Goal: Information Seeking & Learning: Check status

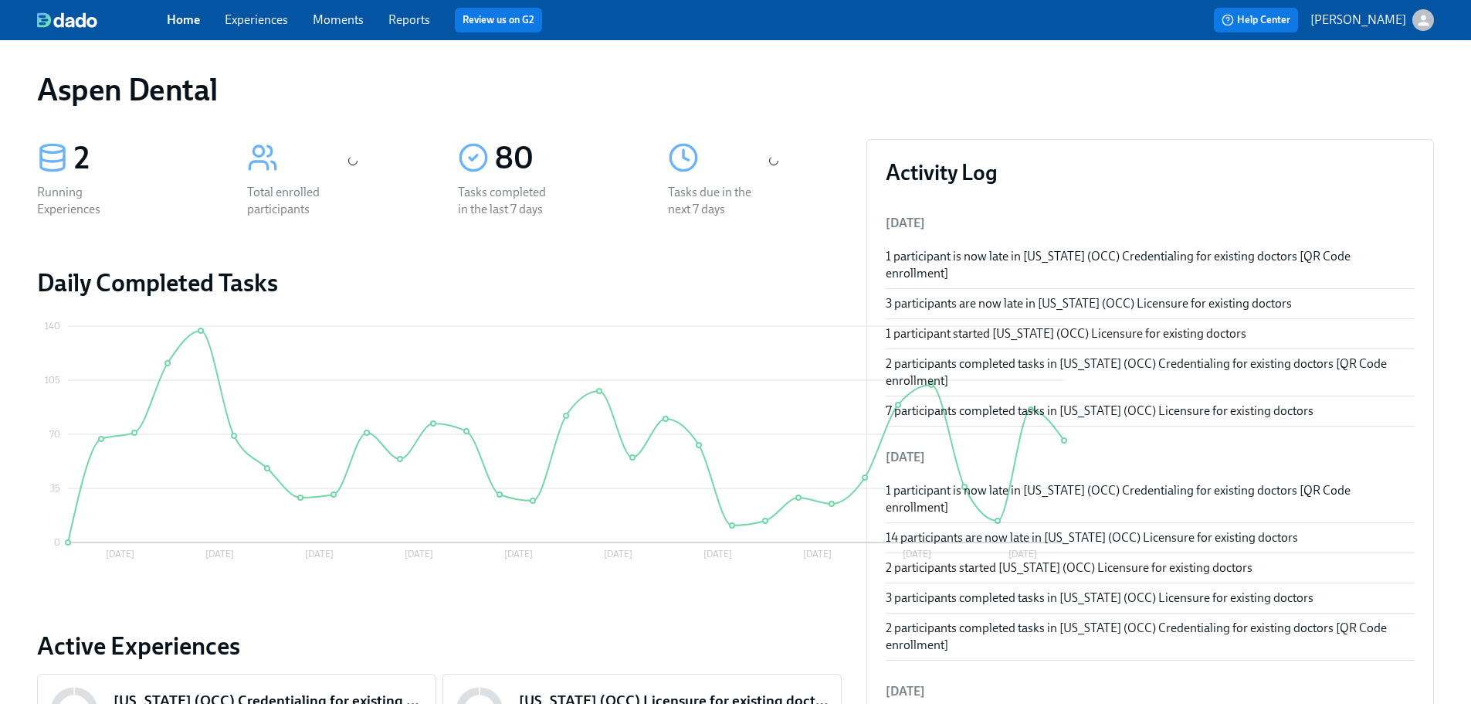
click at [419, 25] on link "Reports" at bounding box center [409, 19] width 42 height 15
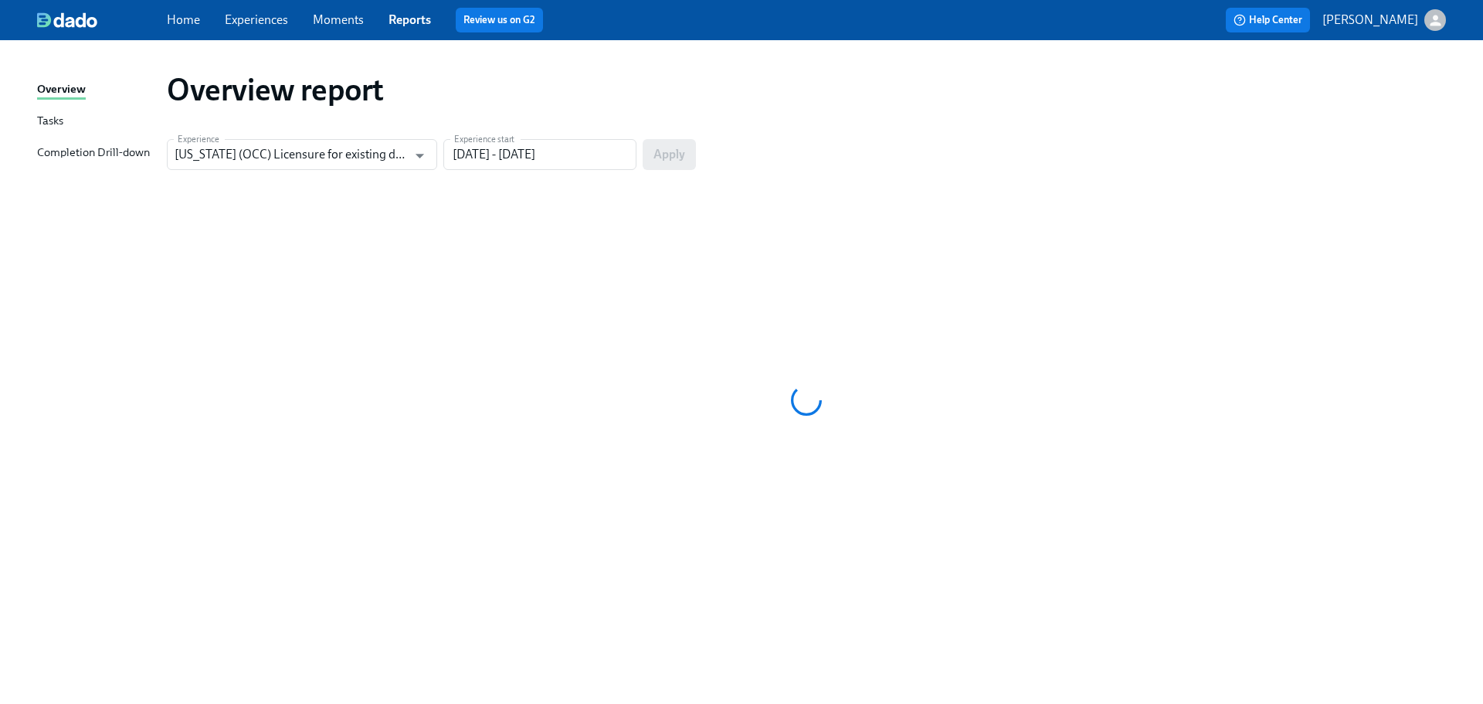
click at [103, 145] on div "Completion Drill-down" at bounding box center [93, 153] width 113 height 19
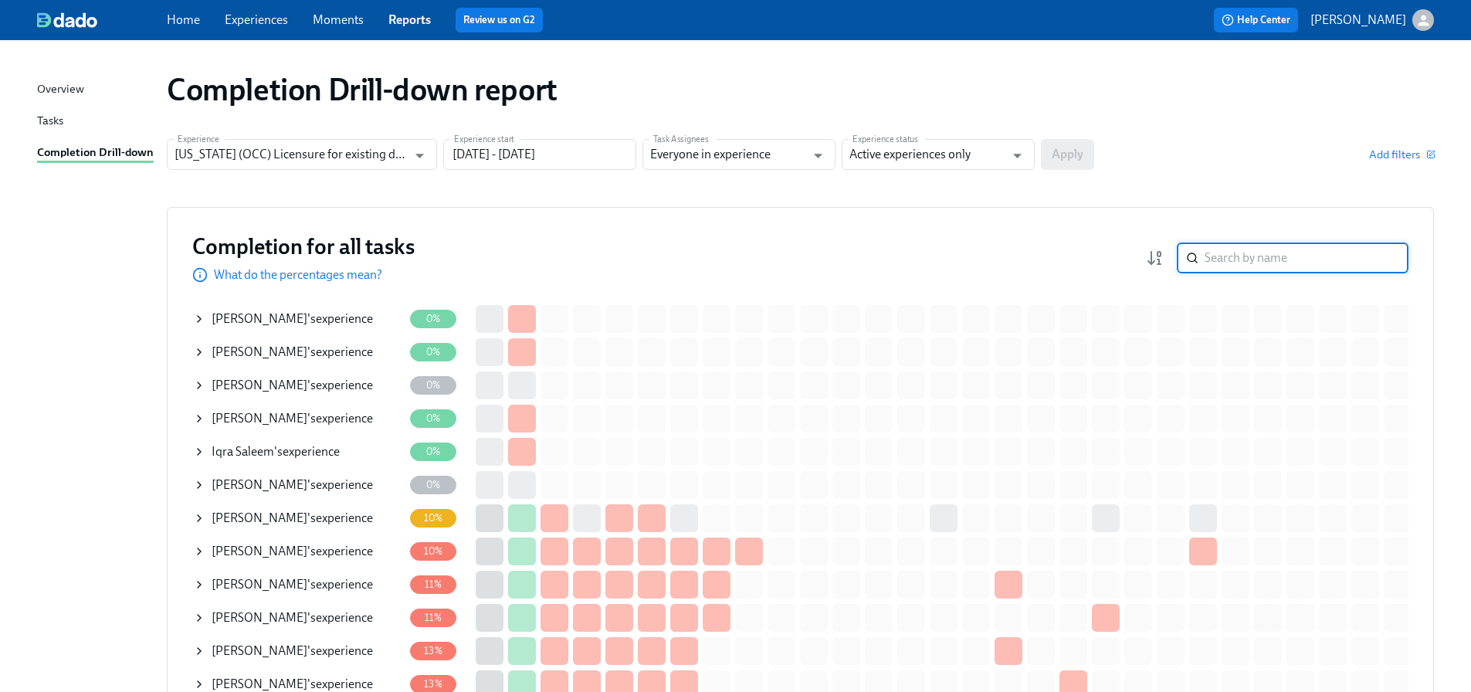
click at [1262, 270] on input "search" at bounding box center [1307, 257] width 204 height 31
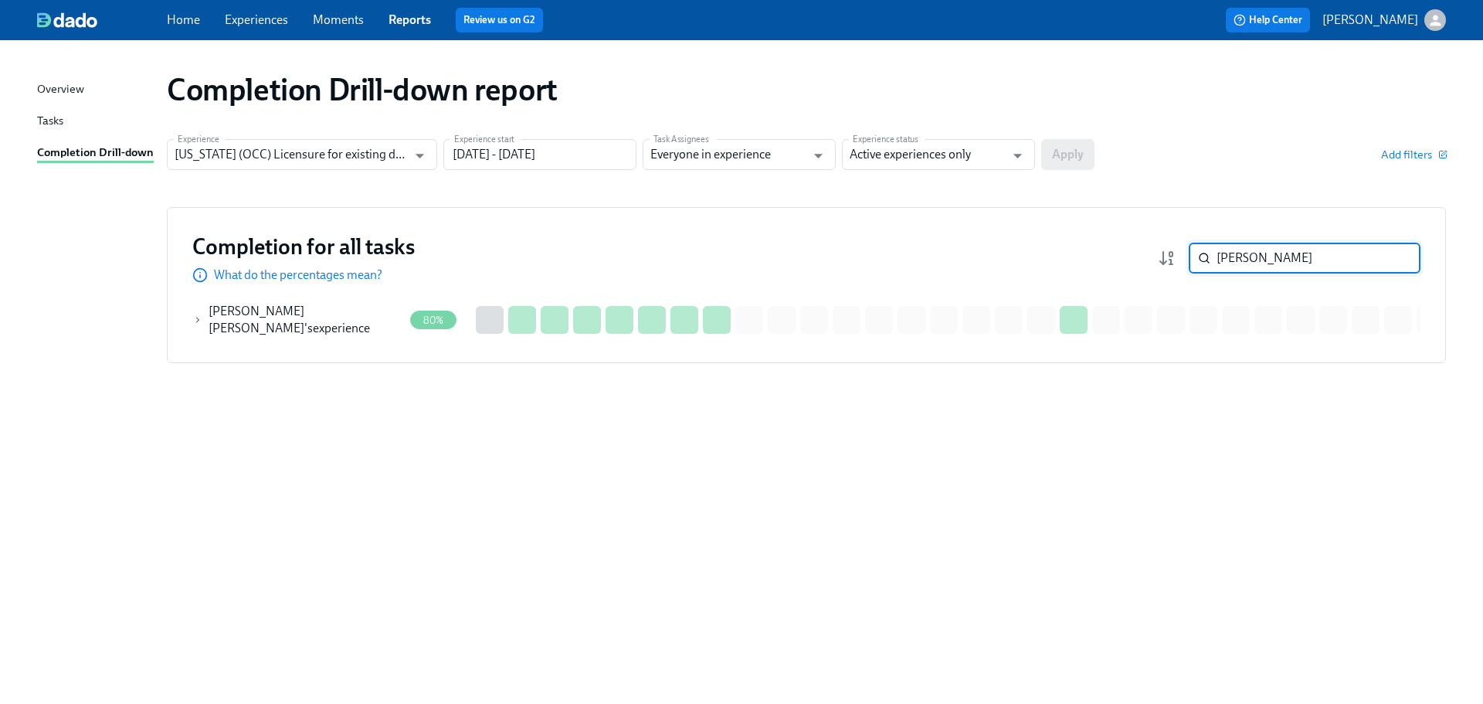
type input "marisol"
click at [346, 316] on div "Marisol Seguel Roa 's experience" at bounding box center [306, 320] width 195 height 34
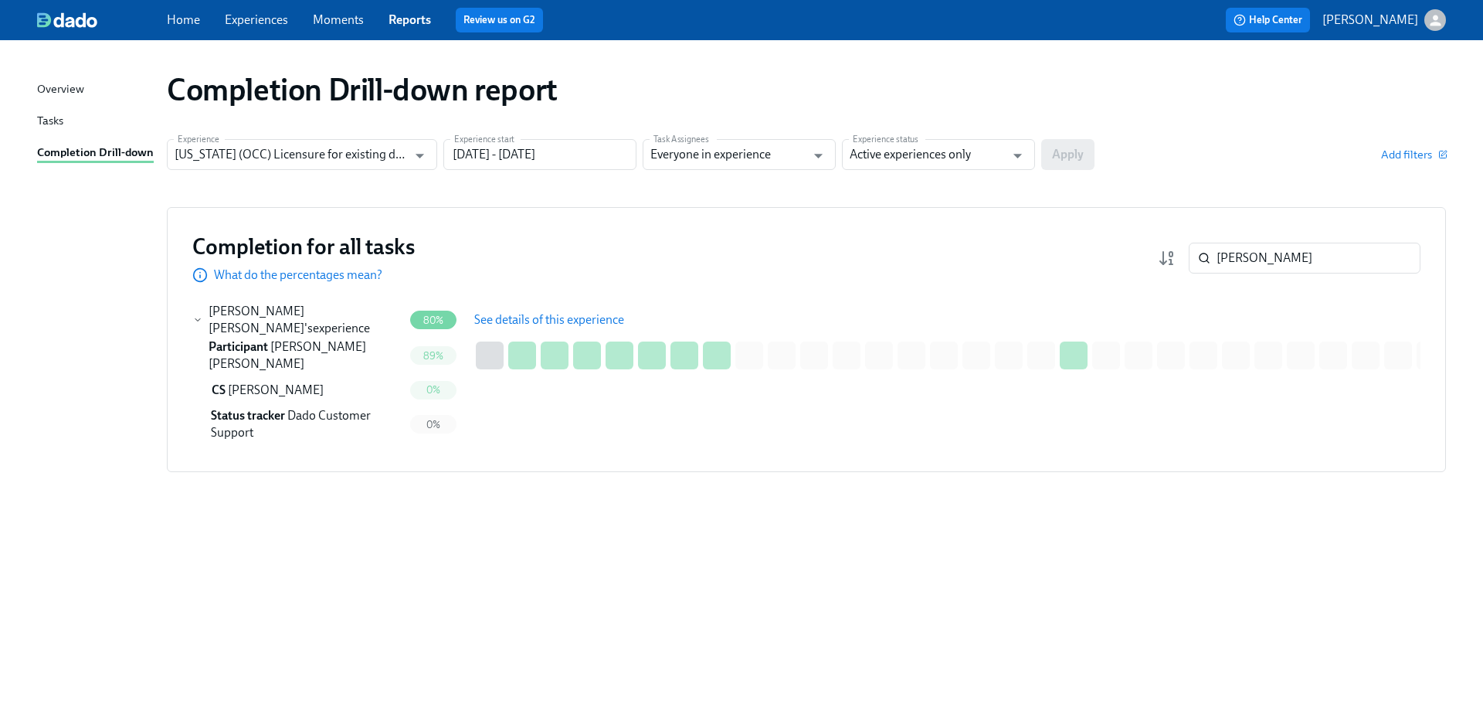
click at [551, 321] on span "See details of this experience" at bounding box center [549, 319] width 150 height 15
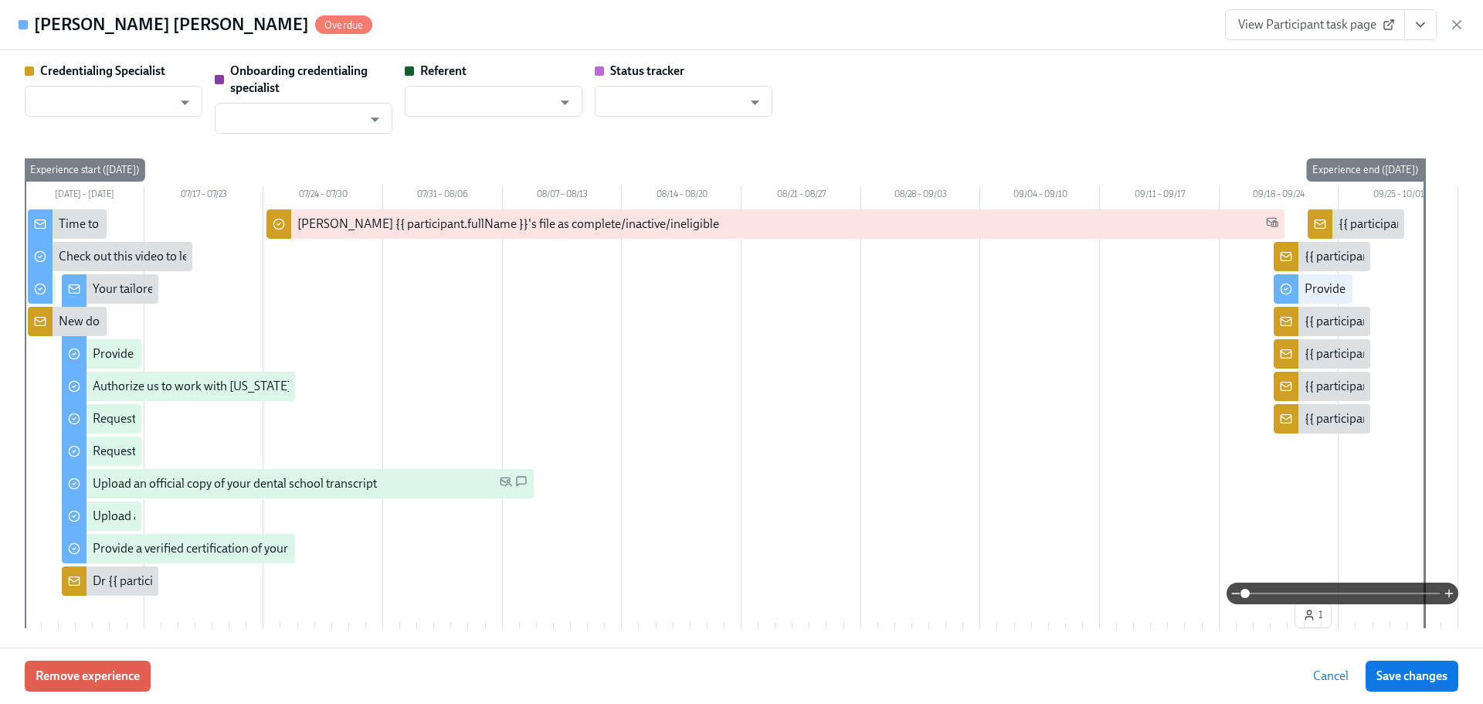
type input "[PERSON_NAME]"
type input "Dado Customer Support"
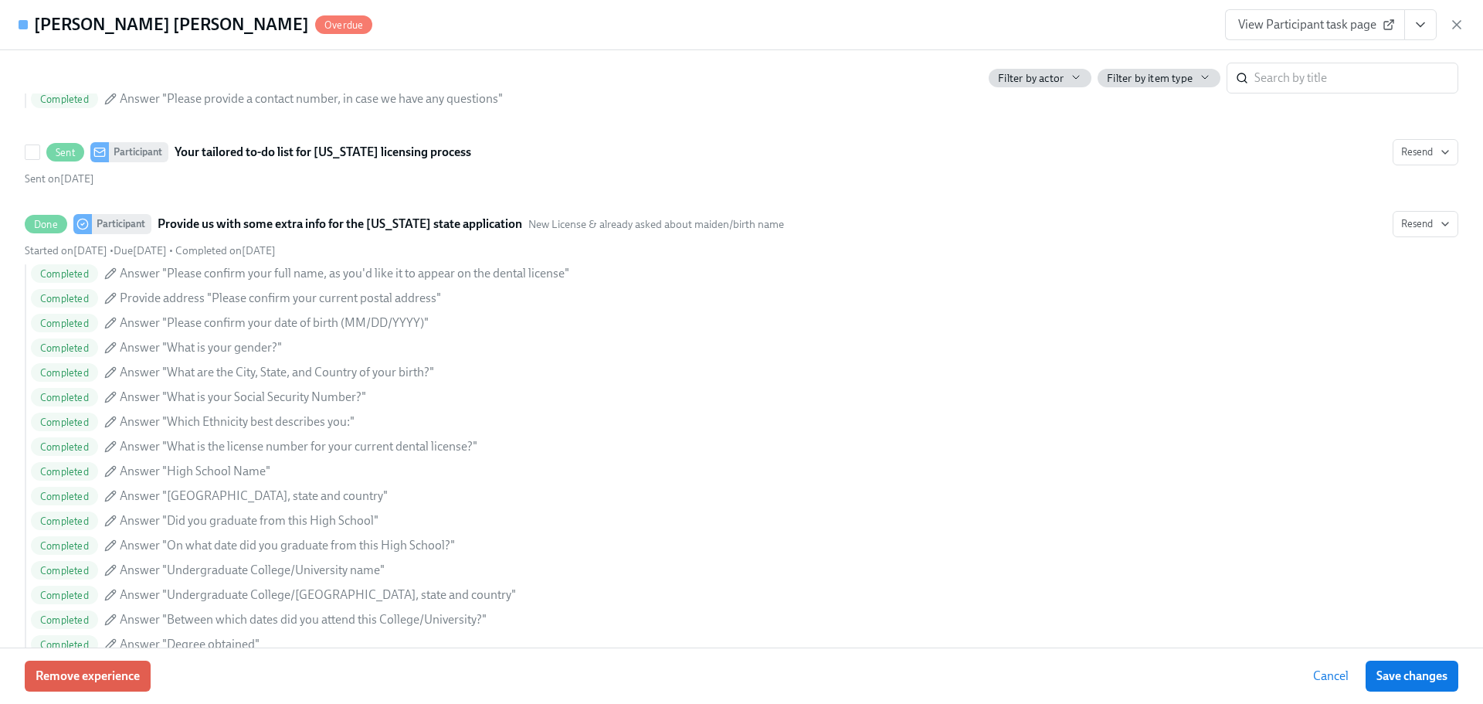
scroll to position [1313, 0]
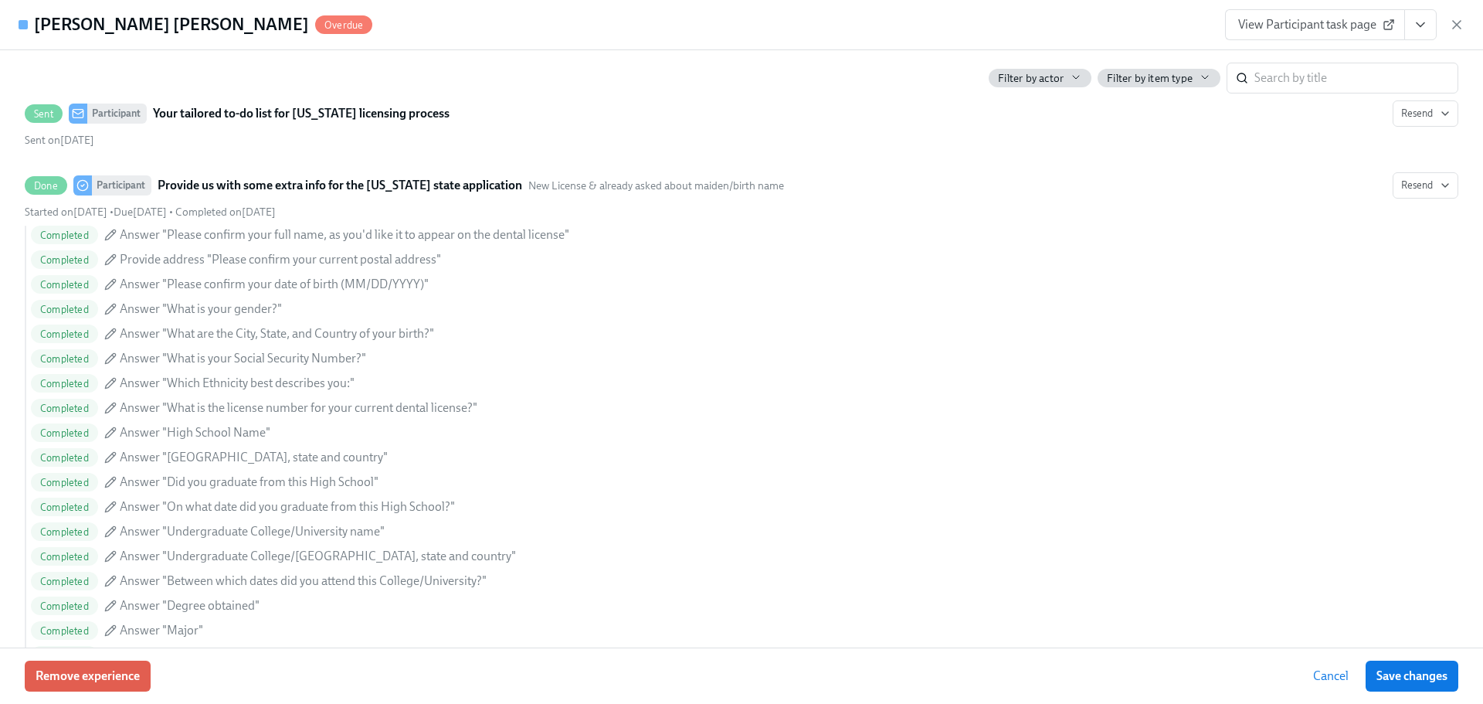
click at [1353, 23] on span "View Participant task page" at bounding box center [1315, 24] width 154 height 15
click at [1281, 30] on span "View Participant task page" at bounding box center [1315, 24] width 154 height 15
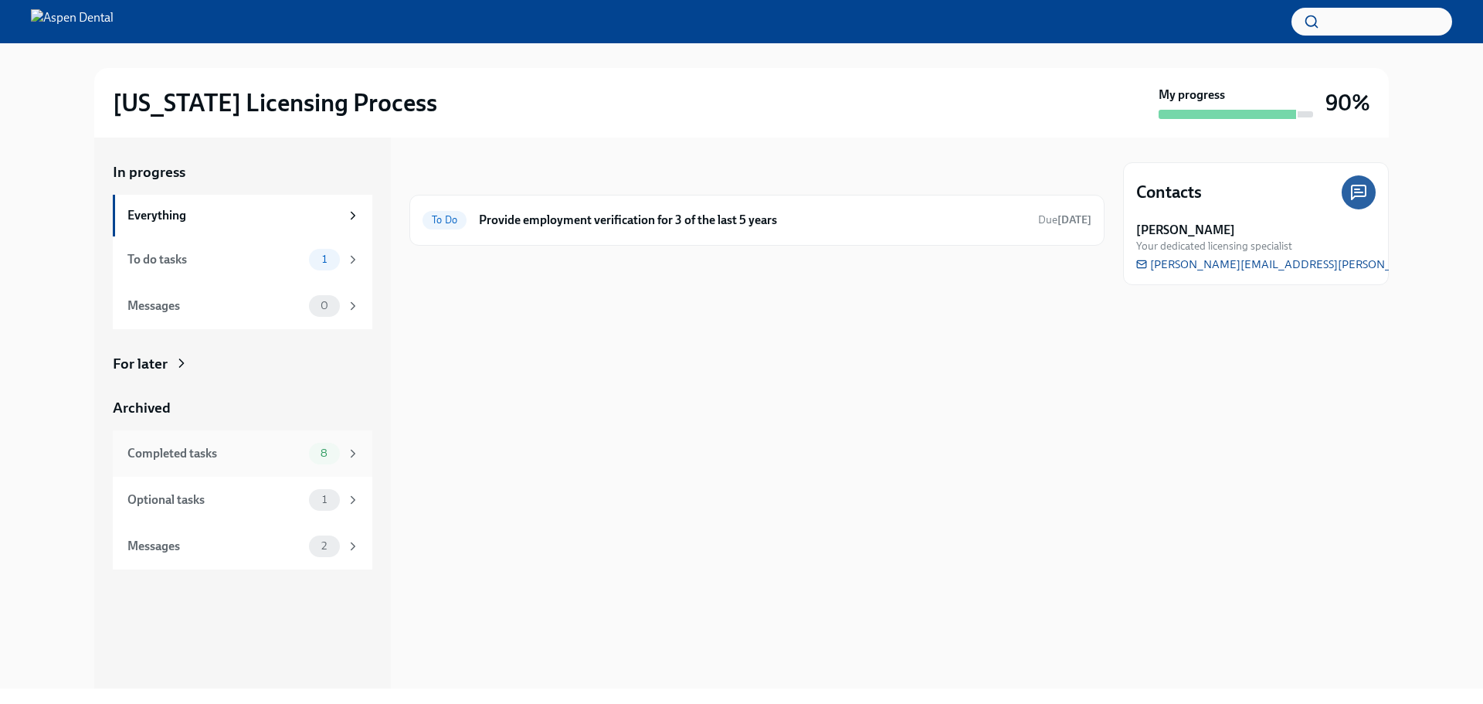
click at [267, 447] on div "Completed tasks" at bounding box center [214, 453] width 175 height 17
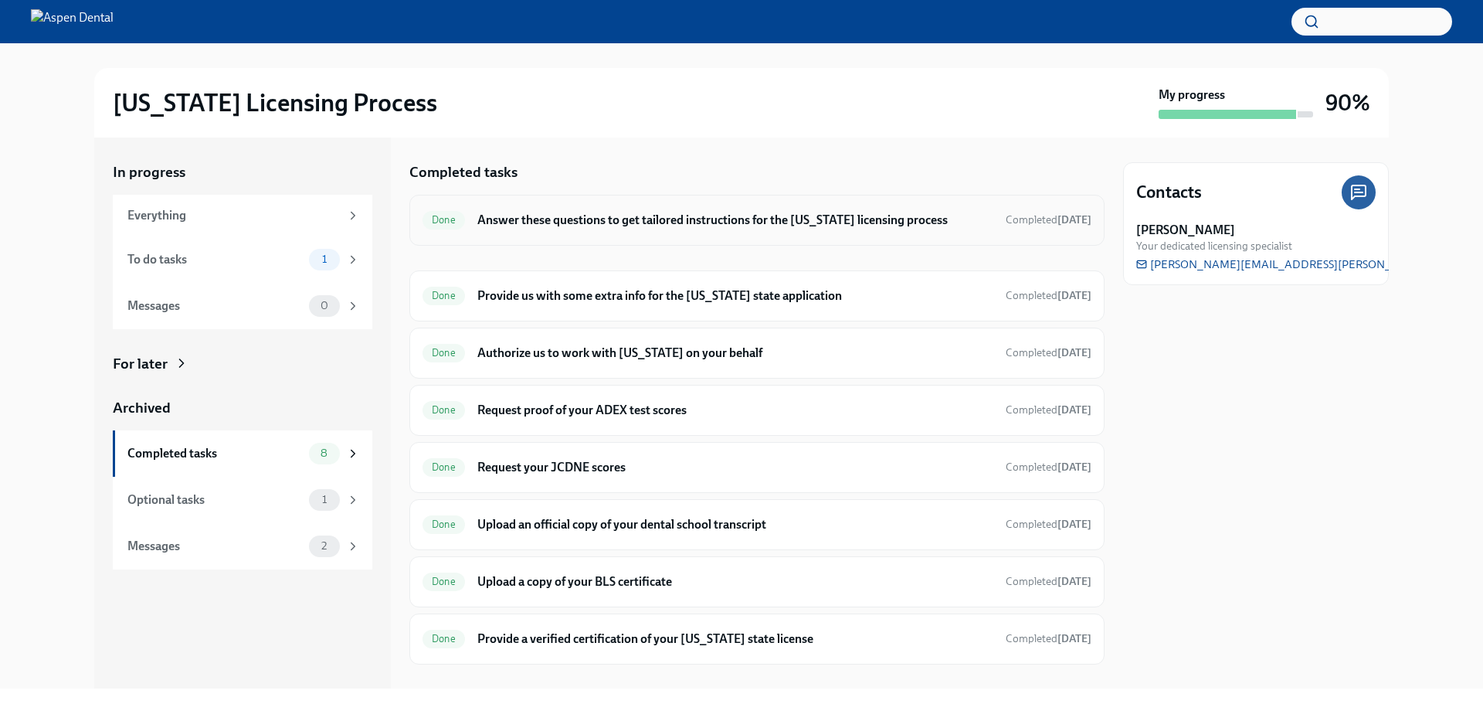
click at [663, 226] on h6 "Answer these questions to get tailored instructions for the [US_STATE] licensin…" at bounding box center [735, 220] width 516 height 17
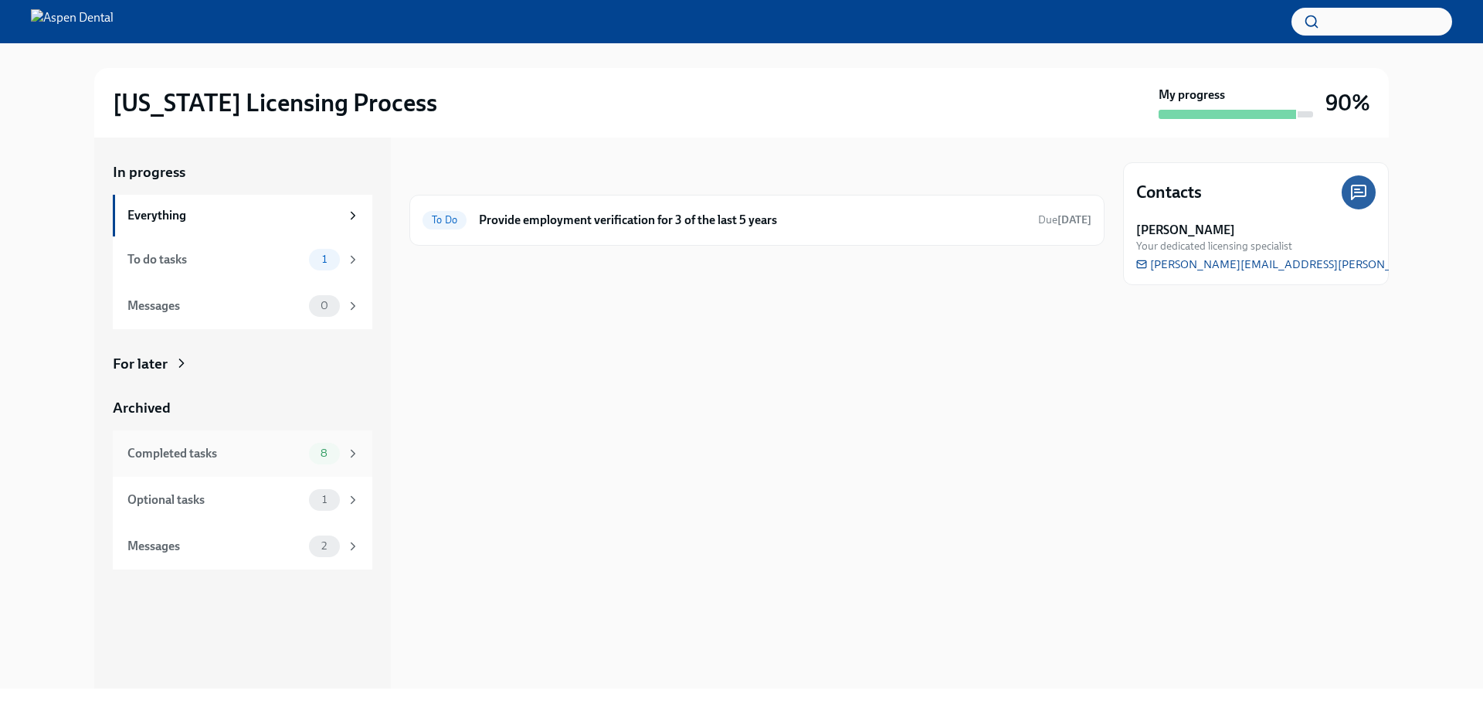
click at [243, 467] on div "Completed tasks 8" at bounding box center [242, 453] width 259 height 46
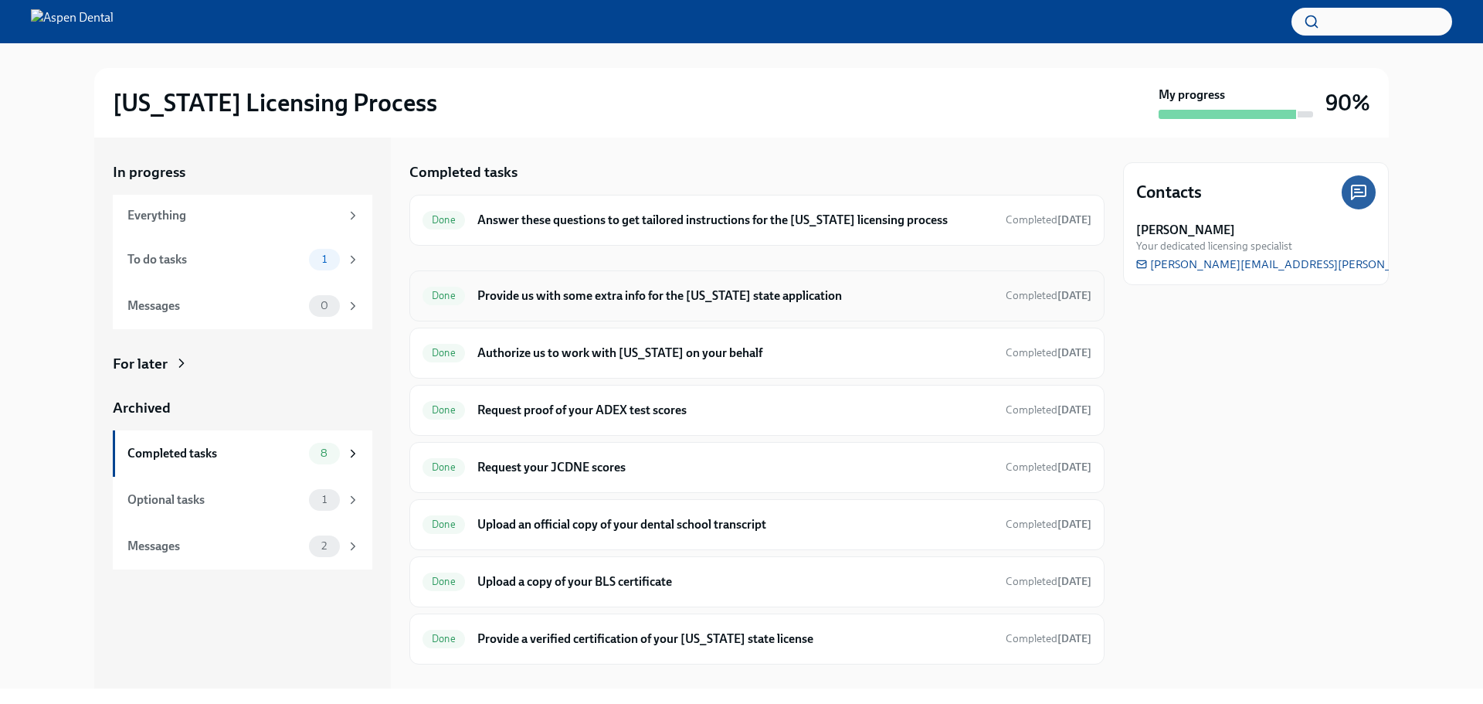
click at [744, 302] on h6 "Provide us with some extra info for the [US_STATE] state application" at bounding box center [735, 295] width 516 height 17
